Goal: Task Accomplishment & Management: Complete application form

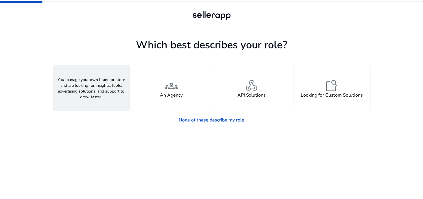
click at [92, 90] on span "person" at bounding box center [91, 86] width 14 height 14
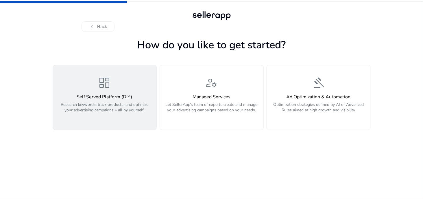
click at [110, 97] on h4 "Self Served Platform (DIY)" at bounding box center [104, 96] width 97 height 5
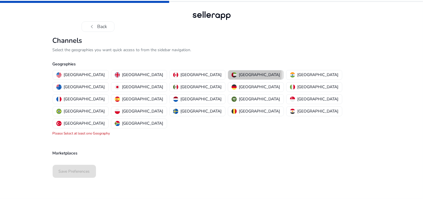
click at [239, 75] on p "[GEOGRAPHIC_DATA]" at bounding box center [259, 75] width 41 height 6
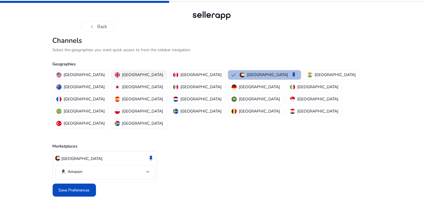
click at [122, 74] on p "[GEOGRAPHIC_DATA]" at bounding box center [142, 75] width 41 height 6
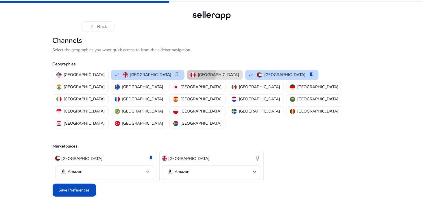
click at [198, 74] on p "[GEOGRAPHIC_DATA]" at bounding box center [218, 75] width 41 height 6
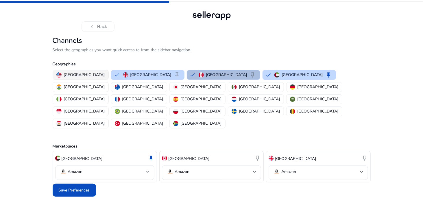
click at [72, 72] on p "[GEOGRAPHIC_DATA]" at bounding box center [84, 75] width 41 height 6
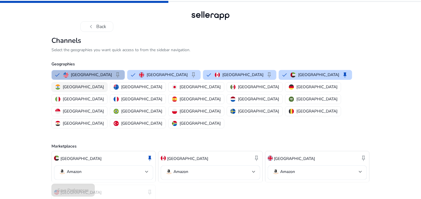
click at [104, 84] on p "[GEOGRAPHIC_DATA]" at bounding box center [83, 87] width 41 height 6
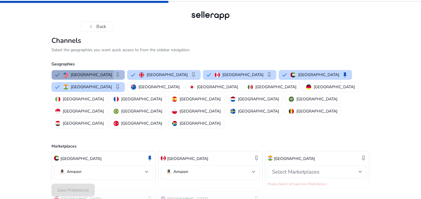
click at [82, 75] on p "[GEOGRAPHIC_DATA]" at bounding box center [91, 75] width 41 height 6
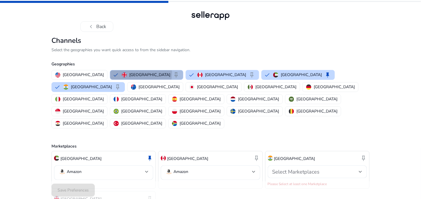
click at [129, 73] on p "[GEOGRAPHIC_DATA]" at bounding box center [149, 75] width 41 height 6
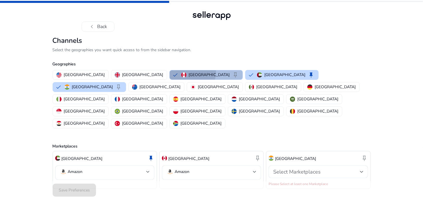
click at [181, 72] on div "Canada keep" at bounding box center [210, 74] width 58 height 7
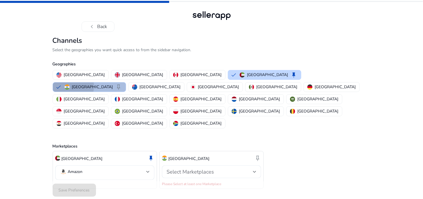
click at [70, 84] on img "button" at bounding box center [66, 86] width 5 height 5
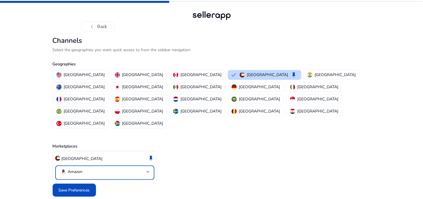
click at [145, 168] on mat-select-trigger "Amazon" at bounding box center [103, 171] width 86 height 7
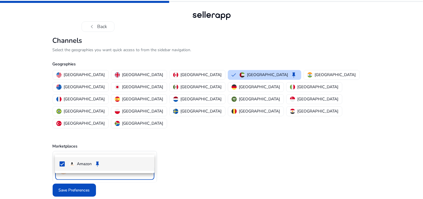
click at [145, 147] on div at bounding box center [211, 99] width 423 height 199
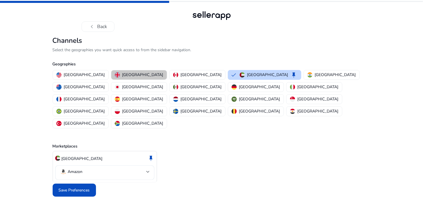
click at [123, 76] on p "[GEOGRAPHIC_DATA]" at bounding box center [142, 75] width 41 height 6
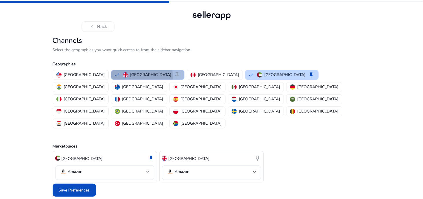
click at [130, 76] on p "[GEOGRAPHIC_DATA]" at bounding box center [150, 75] width 41 height 6
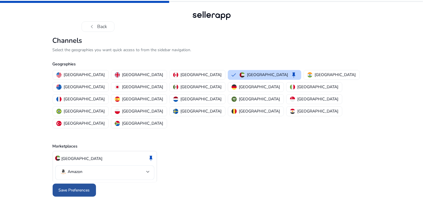
click at [73, 183] on span at bounding box center [74, 190] width 43 height 14
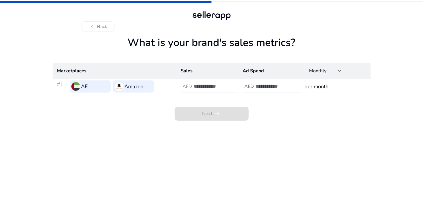
click at [206, 89] on input "number" at bounding box center [213, 86] width 39 height 6
type input "***"
click at [267, 87] on input "number" at bounding box center [275, 86] width 39 height 6
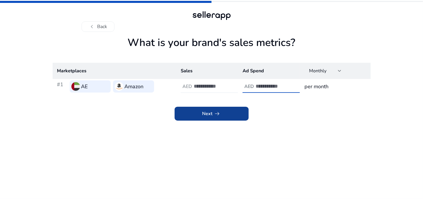
type input "**"
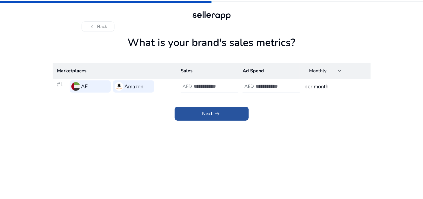
click at [217, 114] on span "arrow_right_alt" at bounding box center [217, 113] width 7 height 7
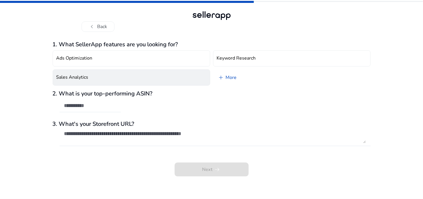
click at [142, 81] on button "Sales Analytics" at bounding box center [132, 77] width 158 height 16
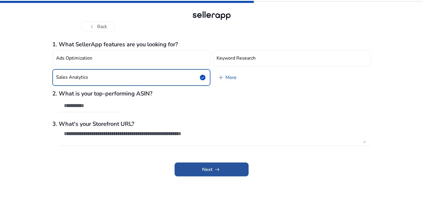
click at [210, 167] on span "Next arrow_right_alt" at bounding box center [211, 169] width 19 height 7
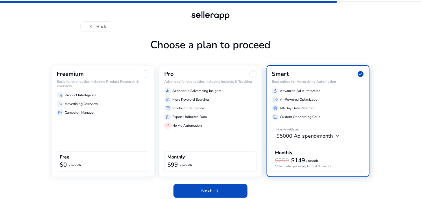
click at [111, 110] on div "storefront Campaign Manager" at bounding box center [103, 112] width 93 height 7
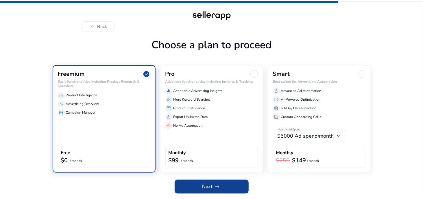
click at [214, 186] on span "arrow_right_alt" at bounding box center [217, 186] width 7 height 7
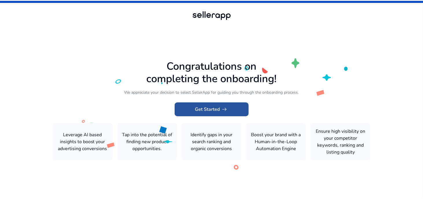
click at [209, 108] on span "Get Started arrow_right_alt" at bounding box center [211, 109] width 33 height 7
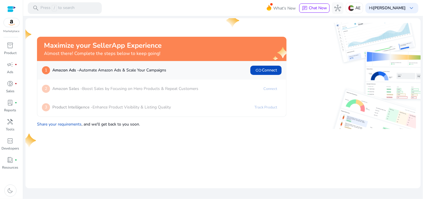
click at [307, 40] on img at bounding box center [353, 44] width 125 height 43
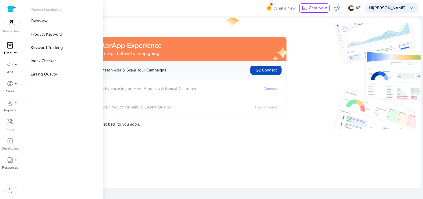
click at [11, 46] on span "inventory_2" at bounding box center [10, 45] width 7 height 7
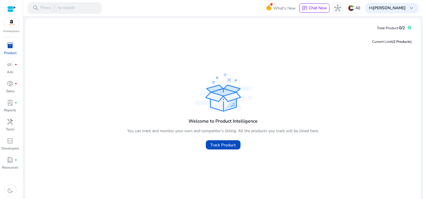
click at [171, 56] on div "Current Limit (2 Products ) Welcome to Product Intelligence You can track and m…" at bounding box center [223, 120] width 386 height 174
